Goal: Navigation & Orientation: Find specific page/section

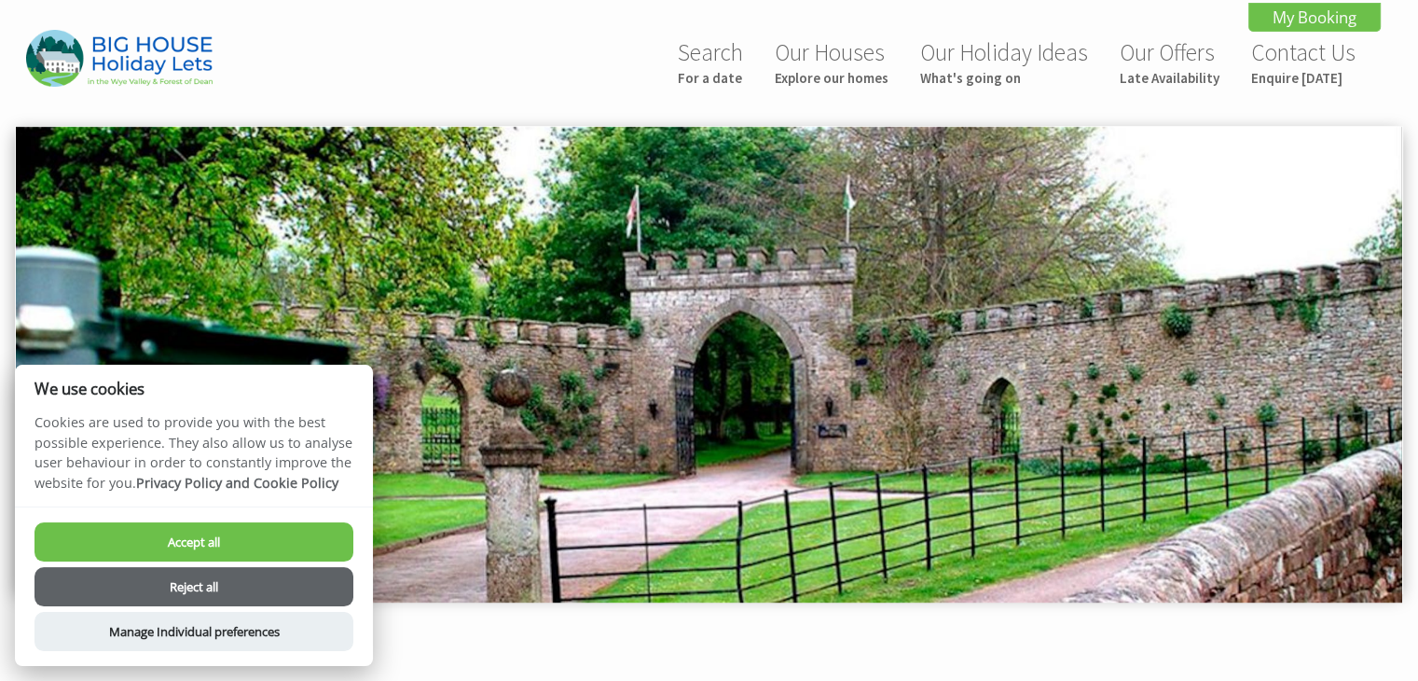
click at [306, 586] on button "Reject all" at bounding box center [194, 586] width 319 height 39
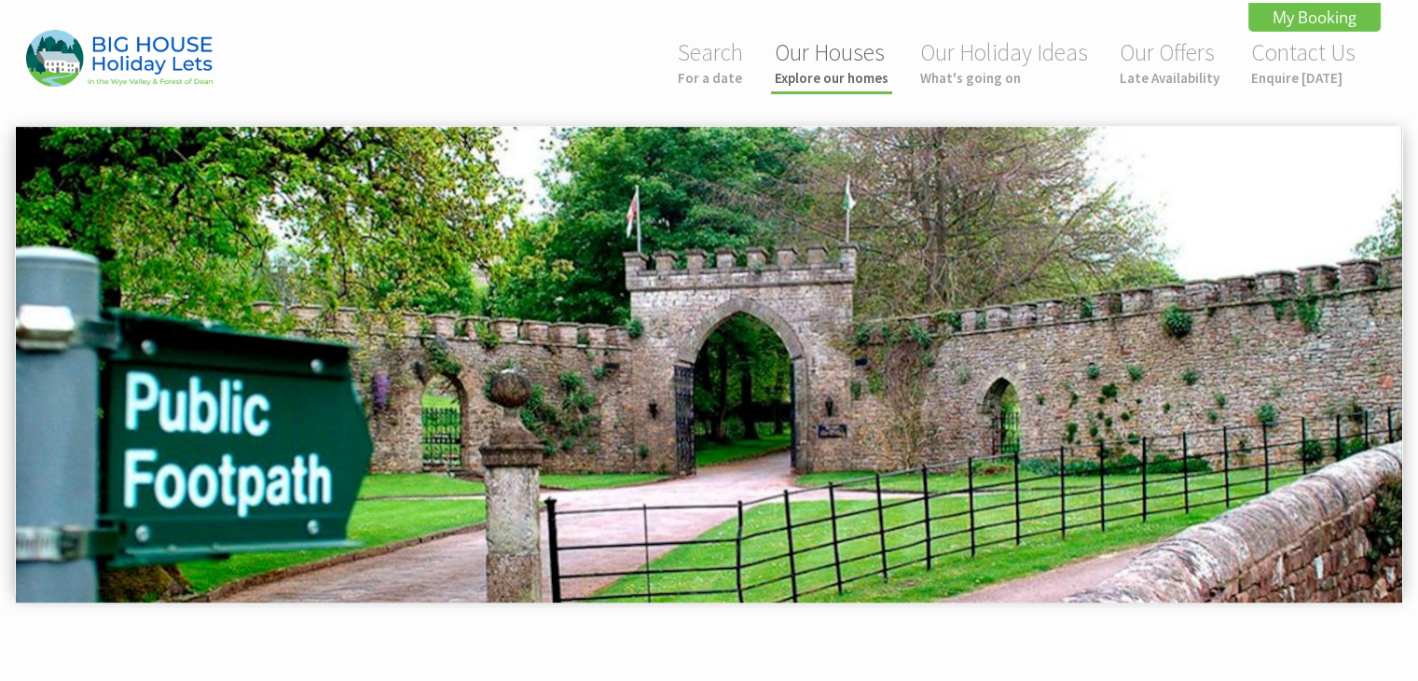
click at [856, 74] on small "Explore our homes" at bounding box center [832, 78] width 114 height 18
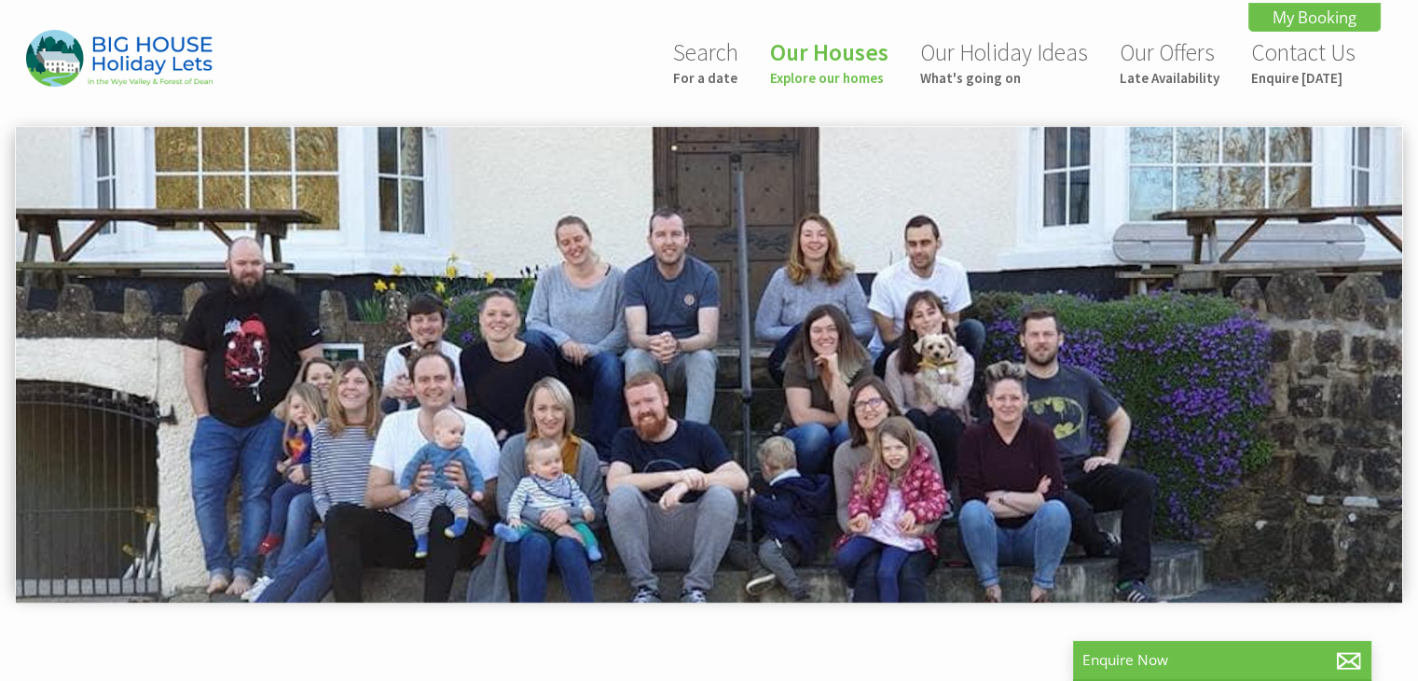
scroll to position [0, 17]
click at [730, 87] on li "Search For a date" at bounding box center [705, 64] width 73 height 61
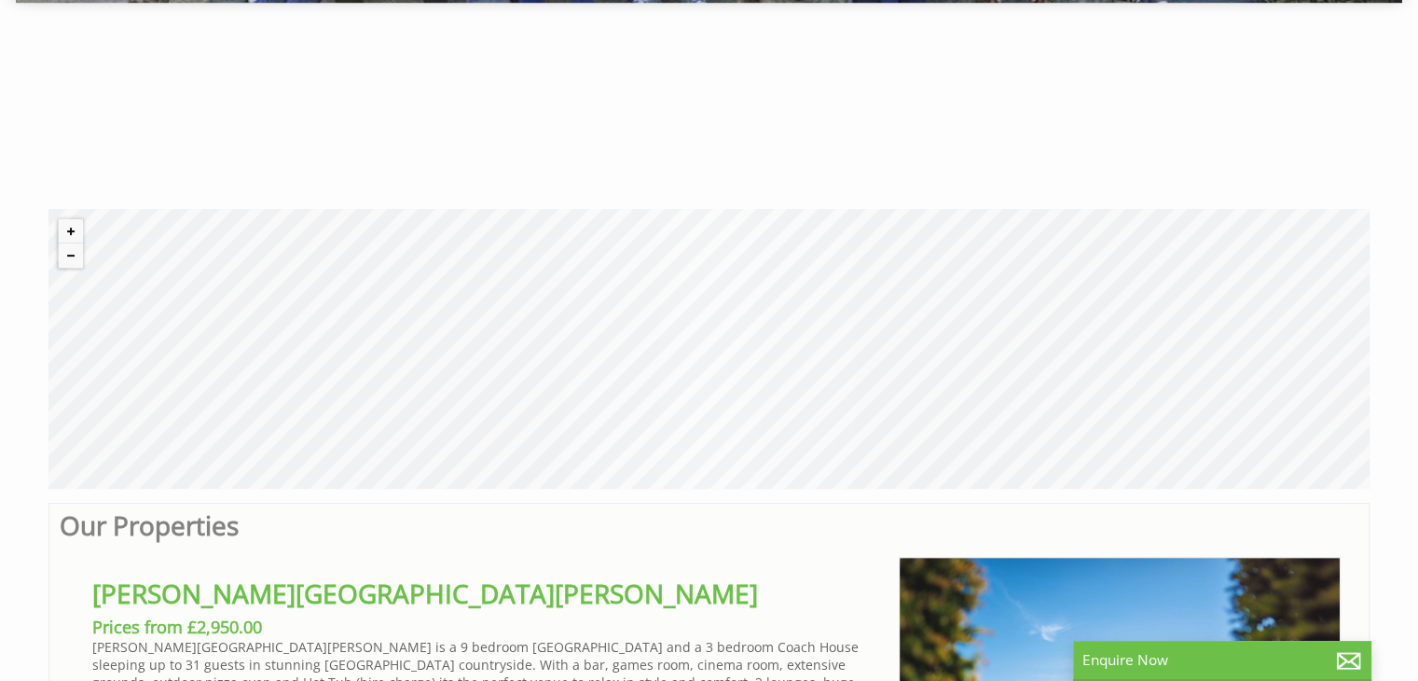
scroll to position [683, 0]
